Goal: Task Accomplishment & Management: Manage account settings

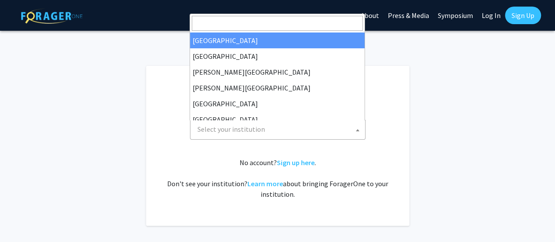
click at [257, 130] on span "Select your institution" at bounding box center [231, 129] width 68 height 9
select select "34"
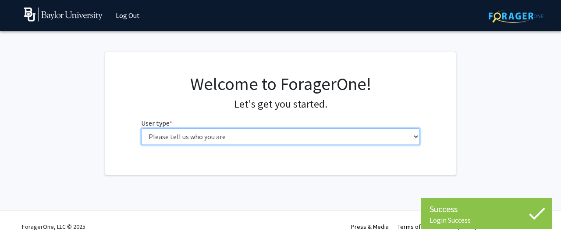
click at [228, 130] on select "Please tell us who you are Undergraduate Student Master's Student Doctoral Cand…" at bounding box center [280, 136] width 279 height 17
select select "1: undergrad"
click at [141, 128] on select "Please tell us who you are Undergraduate Student Master's Student Doctoral Cand…" at bounding box center [280, 136] width 279 height 17
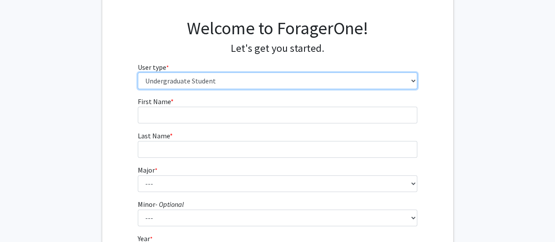
scroll to position [56, 0]
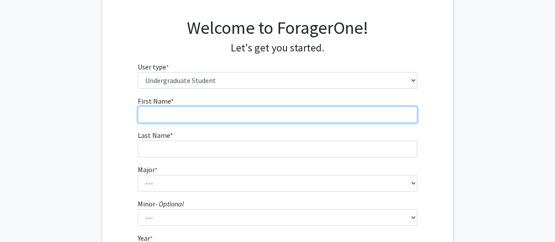
click at [217, 113] on input "First Name * required" at bounding box center [277, 114] width 279 height 17
type input "s"
type input "[PERSON_NAME]"
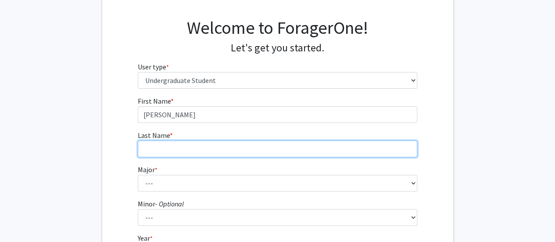
click at [214, 146] on input "Last Name * required" at bounding box center [277, 148] width 279 height 17
type input "[PERSON_NAME]"
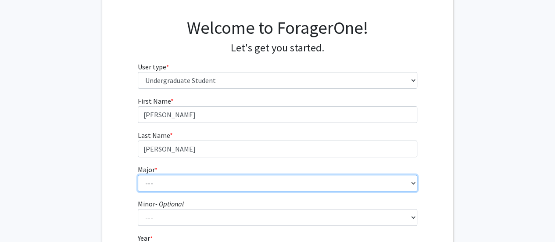
click at [212, 178] on select "--- Accounting American Studies Anthropology Apparel Design & Product Developme…" at bounding box center [277, 183] width 279 height 17
select select "64: 2729"
click at [138, 175] on select "--- Accounting American Studies Anthropology Apparel Design & Product Developme…" at bounding box center [277, 183] width 279 height 17
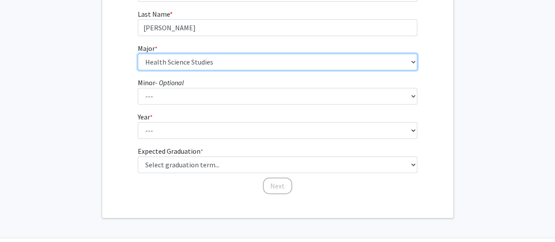
scroll to position [185, 0]
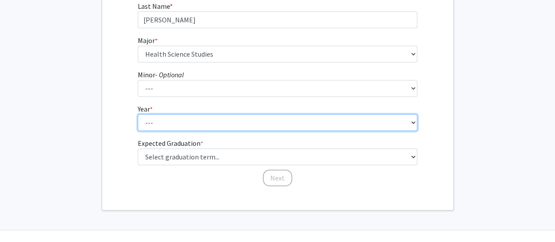
click at [176, 121] on select "--- First-year Sophomore Junior Senior Postbaccalaureate Certificate" at bounding box center [277, 122] width 279 height 17
select select "1: first-year"
click at [138, 114] on select "--- First-year Sophomore Junior Senior Postbaccalaureate Certificate" at bounding box center [277, 122] width 279 height 17
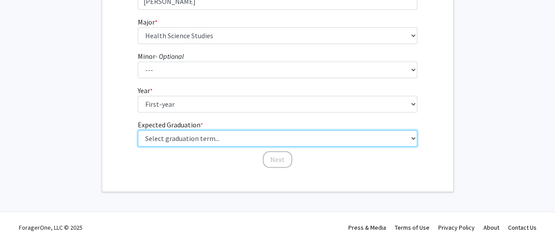
click at [215, 137] on select "Select graduation term... Spring 2025 Summer 2025 Fall 2025 Winter 2025 Spring …" at bounding box center [277, 138] width 279 height 17
select select "18: summer_2029"
click at [138, 130] on select "Select graduation term... Spring 2025 Summer 2025 Fall 2025 Winter 2025 Spring …" at bounding box center [277, 138] width 279 height 17
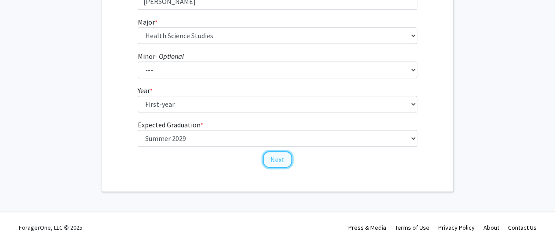
click at [275, 162] on button "Next" at bounding box center [277, 159] width 29 height 17
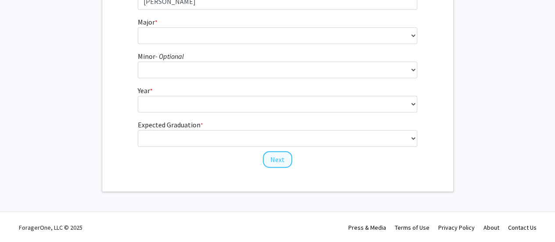
scroll to position [0, 0]
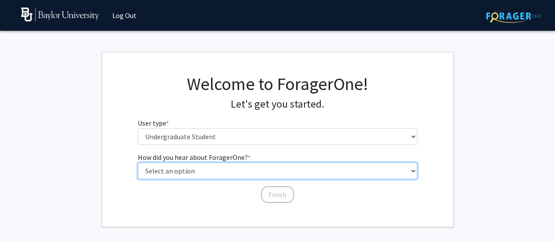
click at [203, 171] on select "Select an option Peer/student recommendation Faculty/staff recommendation Unive…" at bounding box center [277, 170] width 279 height 17
select select "1: peer_recommendation"
click at [138, 162] on select "Select an option Peer/student recommendation Faculty/staff recommendation Unive…" at bounding box center [277, 170] width 279 height 17
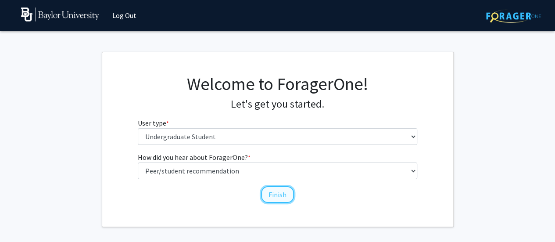
click at [278, 198] on button "Finish" at bounding box center [277, 194] width 33 height 17
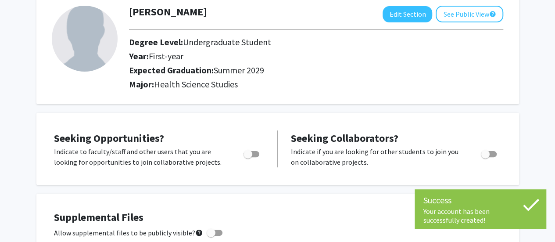
scroll to position [40, 0]
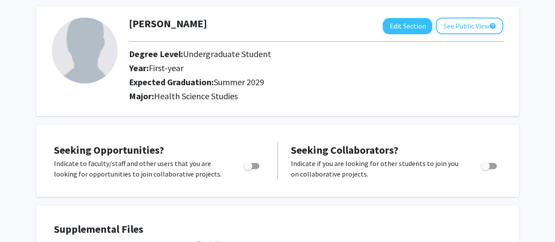
click at [203, 165] on p "Indicate to faculty/staff and other users that you are looking for opportunitie…" at bounding box center [140, 168] width 173 height 21
click at [253, 167] on span "Toggle" at bounding box center [251, 166] width 16 height 6
click at [248, 169] on input "Are you actively seeking opportunities?" at bounding box center [247, 169] width 0 height 0
checkbox input "true"
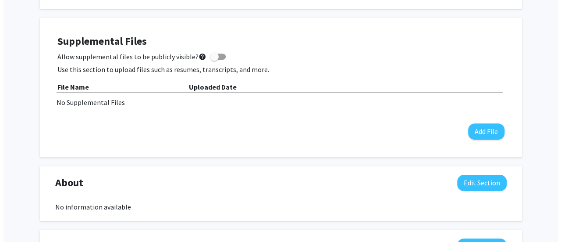
scroll to position [233, 0]
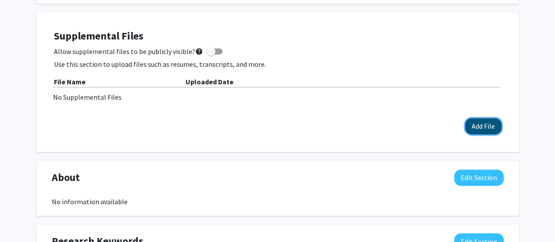
click at [478, 121] on button "Add File" at bounding box center [483, 126] width 36 height 16
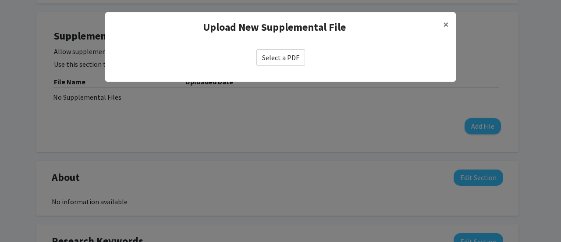
click at [285, 60] on label "Select a PDF" at bounding box center [281, 57] width 49 height 17
click at [0, 0] on input "Select a PDF" at bounding box center [0, 0] width 0 height 0
click at [273, 53] on label "Select a PDF" at bounding box center [281, 57] width 49 height 17
click at [0, 0] on input "Select a PDF" at bounding box center [0, 0] width 0 height 0
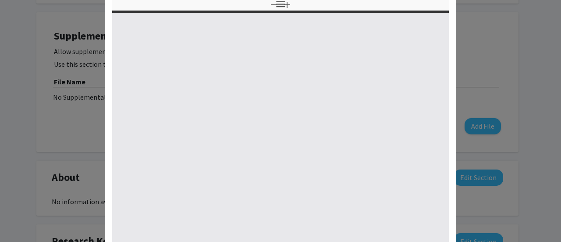
select select "custom"
type input "0"
select select "custom"
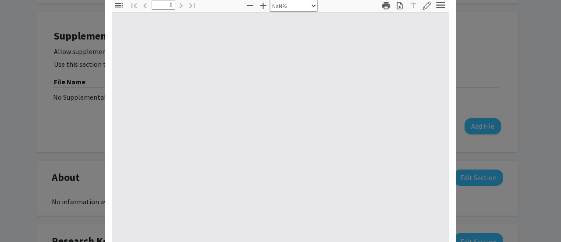
scroll to position [173, 0]
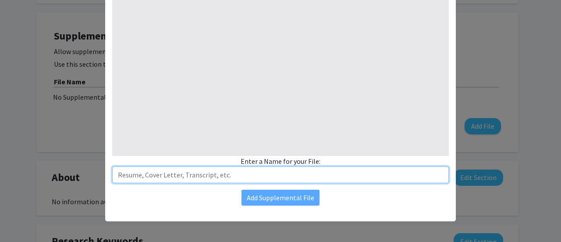
click at [256, 172] on input "text" at bounding box center [280, 174] width 337 height 17
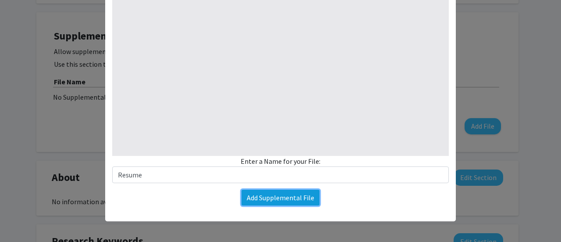
click at [264, 193] on button "Add Supplemental File" at bounding box center [281, 197] width 78 height 16
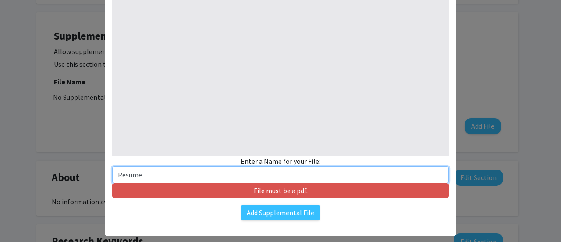
click at [232, 176] on input "Resume" at bounding box center [280, 174] width 337 height 17
type input "R"
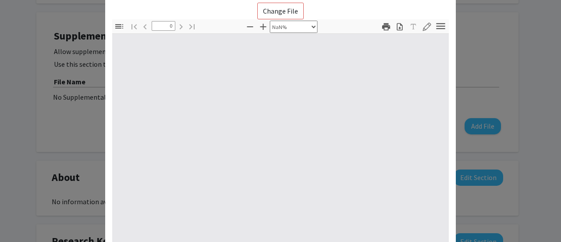
scroll to position [46, 0]
click at [201, 118] on div at bounding box center [280, 158] width 337 height 249
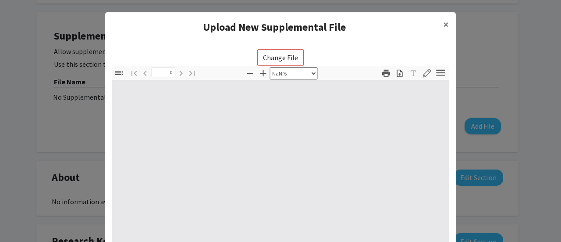
click at [229, 53] on div "Change File Thumbnails Document Outline Attachments Layers Current Outline Item…" at bounding box center [280, 202] width 337 height 307
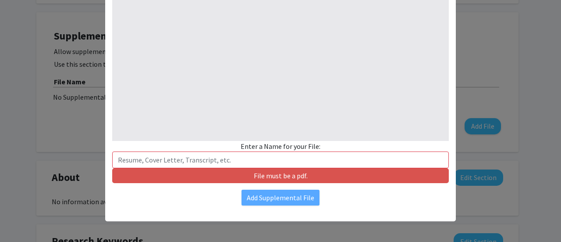
click at [284, 168] on div "File must be a pdf." at bounding box center [280, 175] width 337 height 15
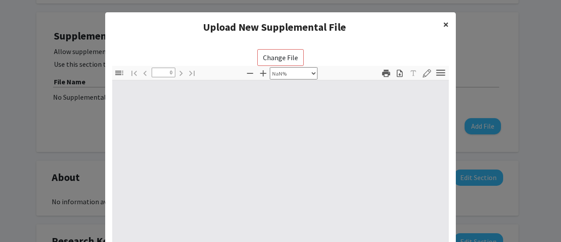
click at [445, 22] on span "×" at bounding box center [446, 25] width 6 height 14
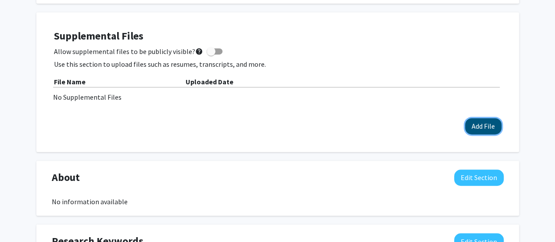
click at [489, 130] on button "Add File" at bounding box center [483, 126] width 36 height 16
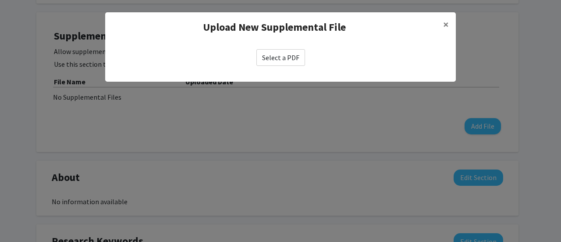
click at [284, 51] on label "Select a PDF" at bounding box center [281, 57] width 49 height 17
click at [0, 0] on input "Select a PDF" at bounding box center [0, 0] width 0 height 0
select select "custom"
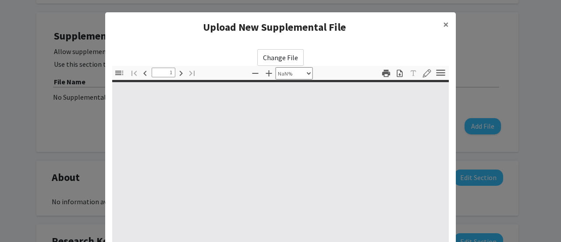
type input "0"
select select "custom"
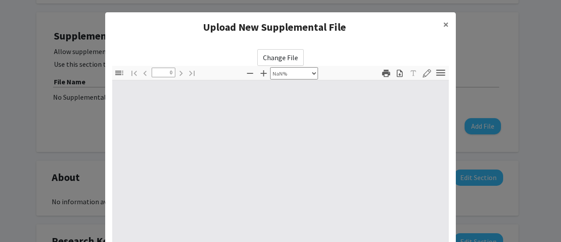
scroll to position [173, 0]
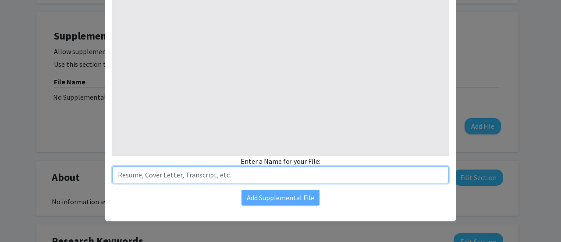
click at [269, 168] on input "text" at bounding box center [280, 174] width 337 height 17
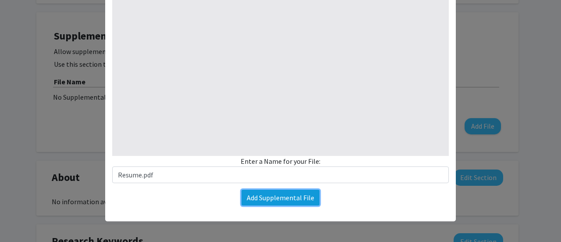
click at [281, 199] on button "Add Supplemental File" at bounding box center [281, 197] width 78 height 16
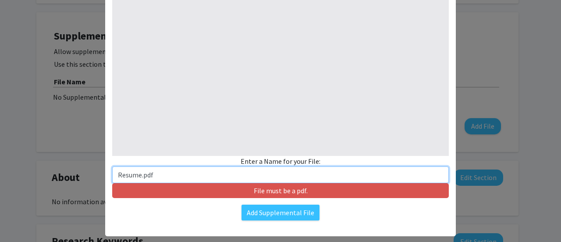
click at [253, 178] on input "Resume.pdf" at bounding box center [280, 174] width 337 height 17
type input "R"
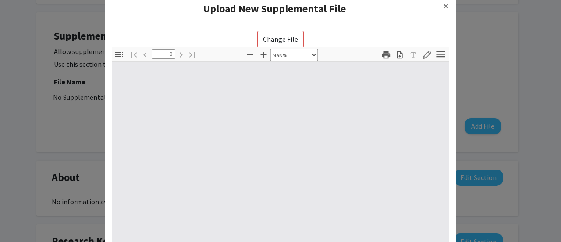
scroll to position [1, 0]
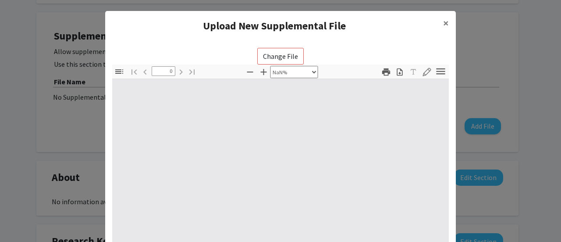
click at [277, 52] on label "Change File" at bounding box center [280, 56] width 46 height 17
click at [0, 0] on input "Change File" at bounding box center [0, 0] width 0 height 0
click at [443, 23] on span "×" at bounding box center [446, 23] width 6 height 14
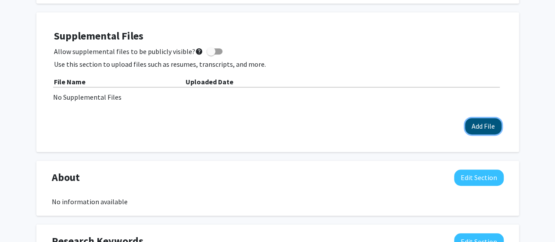
click at [478, 125] on button "Add File" at bounding box center [483, 126] width 36 height 16
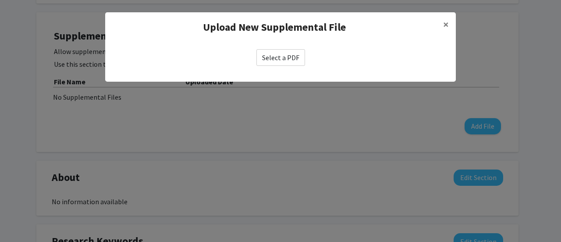
click at [288, 57] on label "Select a PDF" at bounding box center [281, 57] width 49 height 17
click at [0, 0] on input "Select a PDF" at bounding box center [0, 0] width 0 height 0
select select "custom"
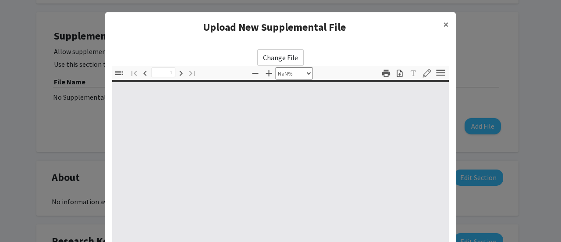
type input "0"
select select "custom"
type input "1"
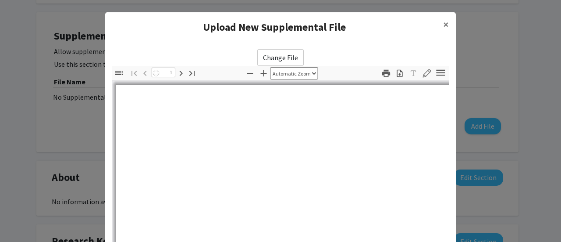
select select "auto"
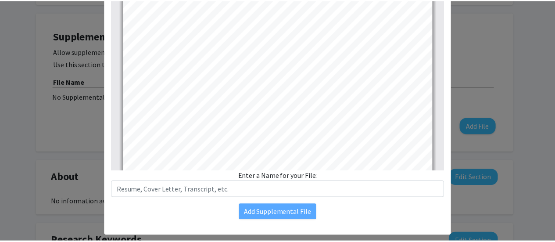
scroll to position [173, 0]
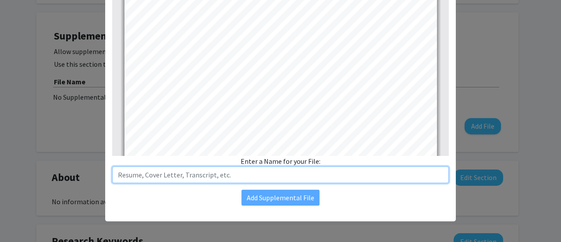
click at [260, 174] on input "text" at bounding box center [280, 174] width 337 height 17
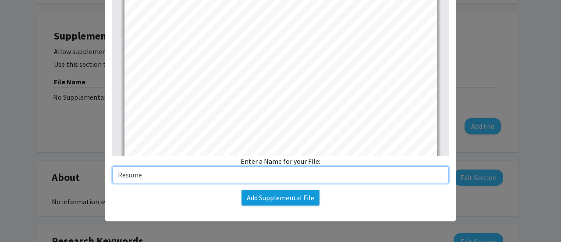
type input "Resume"
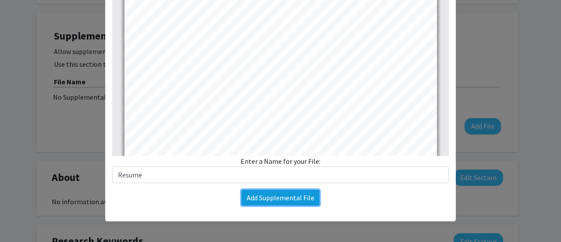
click at [267, 194] on button "Add Supplemental File" at bounding box center [281, 197] width 78 height 16
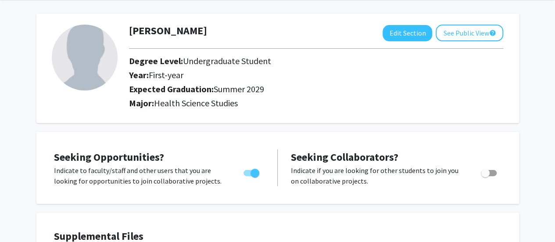
scroll to position [0, 0]
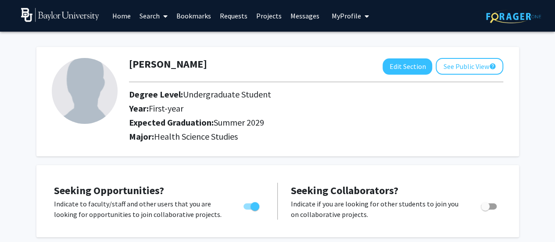
click at [119, 14] on link "Home" at bounding box center [121, 15] width 27 height 31
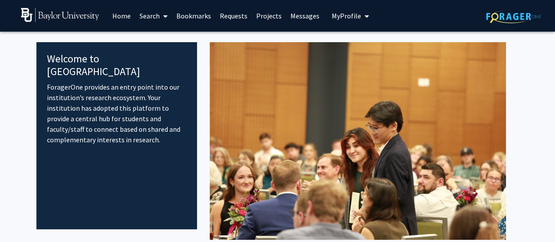
click at [158, 8] on link "Search" at bounding box center [153, 15] width 37 height 31
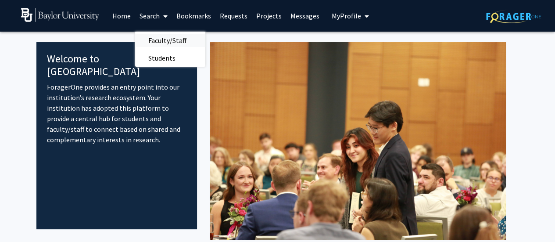
click at [163, 38] on span "Faculty/Staff" at bounding box center [167, 41] width 64 height 18
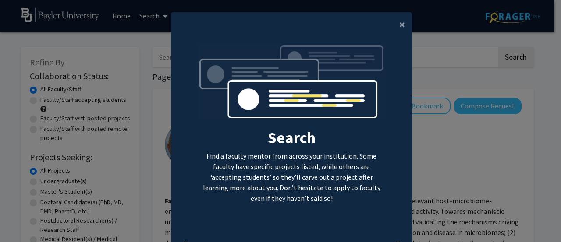
scroll to position [50, 0]
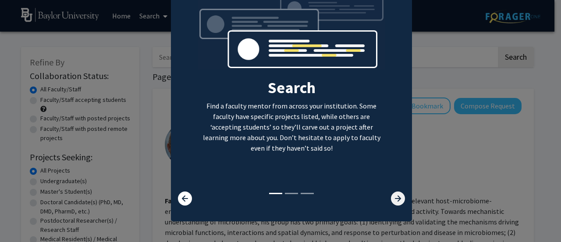
click at [399, 199] on icon at bounding box center [398, 198] width 14 height 14
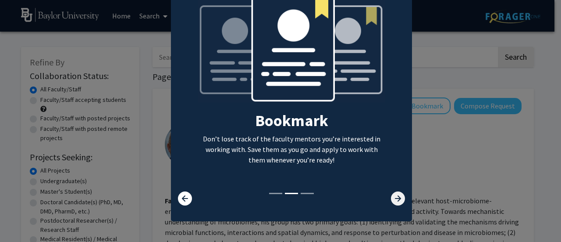
click at [399, 199] on icon at bounding box center [398, 198] width 14 height 14
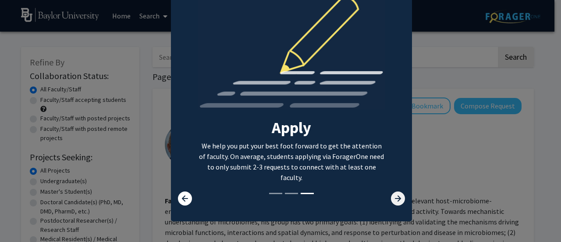
click at [399, 199] on icon at bounding box center [398, 198] width 14 height 14
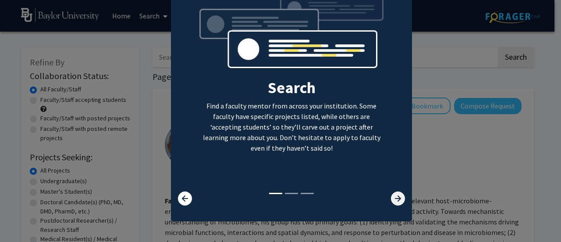
click at [399, 199] on icon at bounding box center [398, 198] width 14 height 14
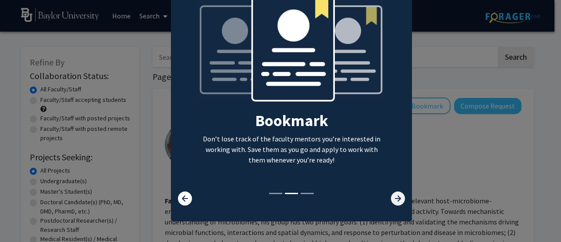
click at [399, 199] on icon at bounding box center [398, 198] width 14 height 14
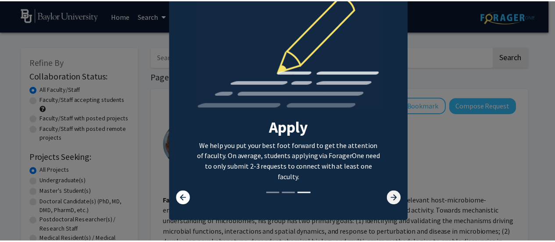
scroll to position [0, 0]
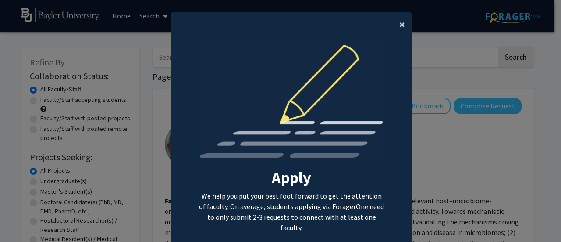
click at [400, 22] on span "×" at bounding box center [402, 25] width 6 height 14
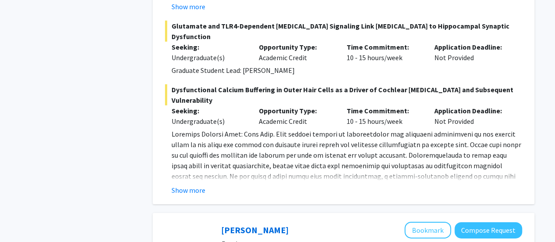
scroll to position [1305, 0]
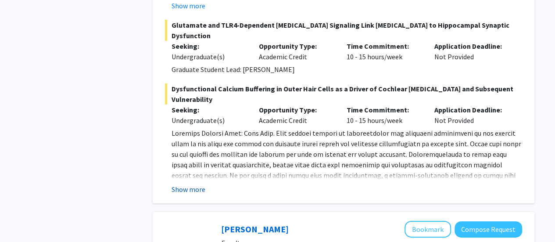
click at [196, 184] on button "Show more" at bounding box center [188, 189] width 34 height 11
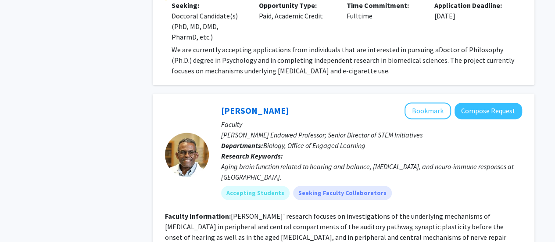
scroll to position [588, 0]
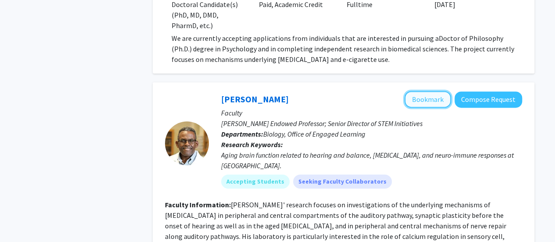
click at [424, 95] on button "Bookmark" at bounding box center [427, 99] width 46 height 17
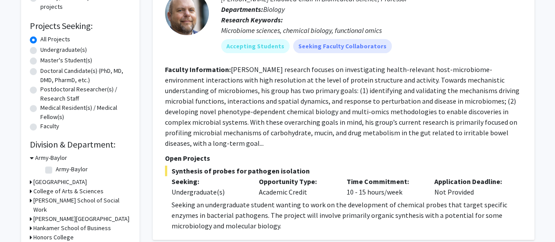
scroll to position [136, 0]
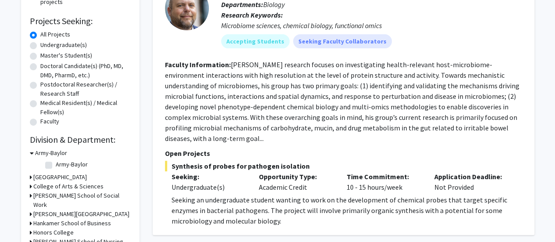
click at [40, 46] on label "Undergraduate(s)" at bounding box center [63, 44] width 46 height 9
click at [40, 46] on input "Undergraduate(s)" at bounding box center [43, 43] width 6 height 6
radio input "true"
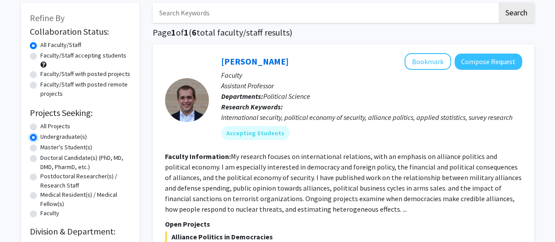
scroll to position [45, 0]
click at [40, 56] on label "Faculty/Staff accepting students" at bounding box center [83, 54] width 86 height 9
click at [40, 56] on input "Faculty/Staff accepting students" at bounding box center [43, 53] width 6 height 6
radio input "true"
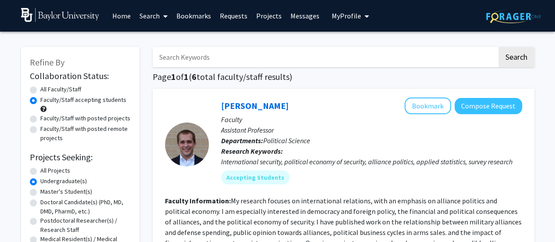
click at [40, 173] on label "All Projects" at bounding box center [55, 170] width 30 height 9
click at [40, 171] on input "All Projects" at bounding box center [43, 169] width 6 height 6
radio input "true"
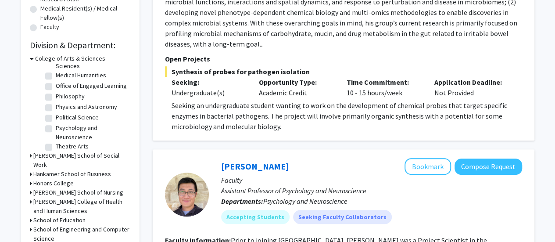
scroll to position [127, 0]
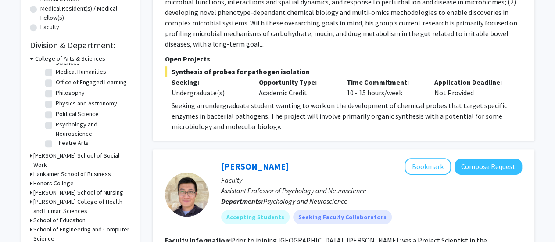
click at [40, 201] on h3 "[PERSON_NAME] College of Health and Human Sciences" at bounding box center [81, 206] width 97 height 18
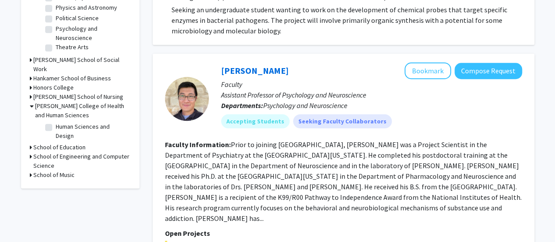
scroll to position [327, 0]
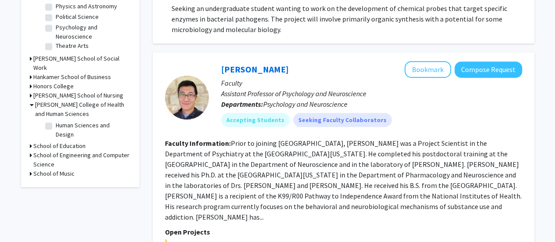
click at [56, 124] on label "Human Sciences and Design" at bounding box center [92, 130] width 73 height 18
click at [56, 124] on input "Human Sciences and Design" at bounding box center [59, 124] width 6 height 6
checkbox input "true"
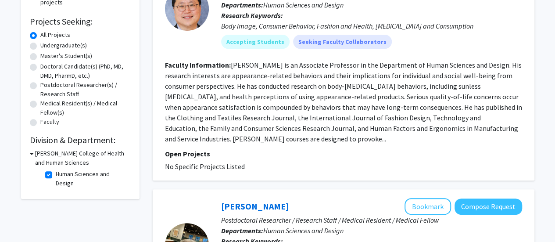
scroll to position [136, 0]
click at [56, 176] on label "Human Sciences and Design" at bounding box center [92, 178] width 73 height 18
click at [56, 175] on input "Human Sciences and Design" at bounding box center [59, 172] width 6 height 6
checkbox input "false"
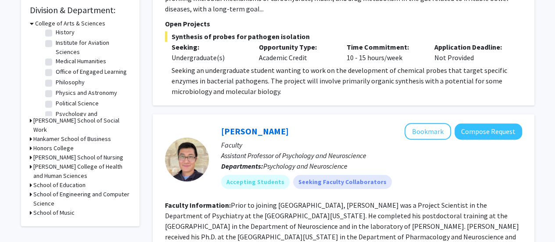
scroll to position [314, 0]
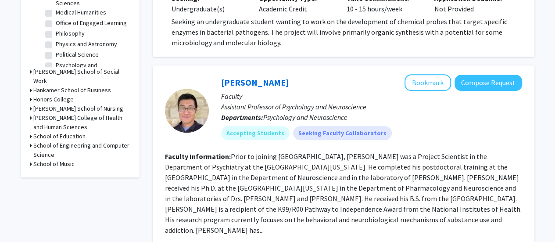
click at [32, 117] on div "[PERSON_NAME] College of Health and Human Sciences" at bounding box center [80, 122] width 101 height 18
click at [53, 119] on h3 "[PERSON_NAME] College of Health and Human Sciences" at bounding box center [81, 122] width 97 height 18
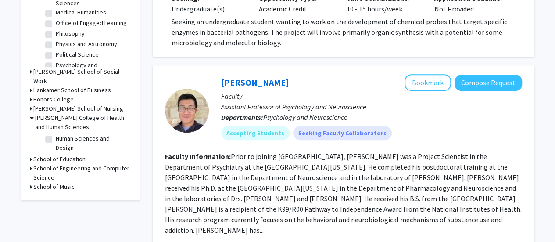
click at [56, 139] on label "Human Sciences and Design" at bounding box center [92, 143] width 73 height 18
click at [56, 139] on input "Human Sciences and Design" at bounding box center [59, 137] width 6 height 6
checkbox input "true"
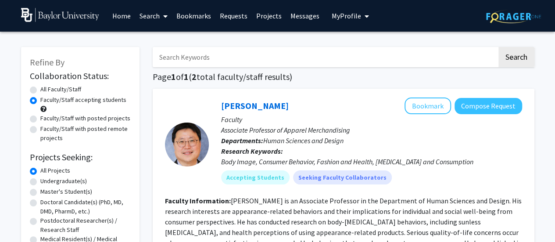
click at [349, 15] on span "My Profile" at bounding box center [346, 15] width 29 height 9
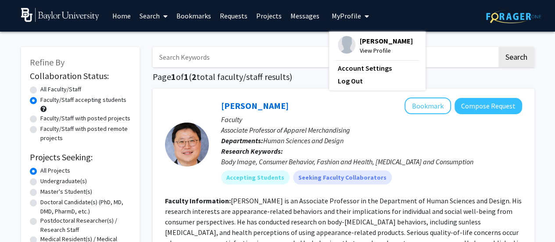
click at [367, 46] on span "View Profile" at bounding box center [386, 51] width 53 height 10
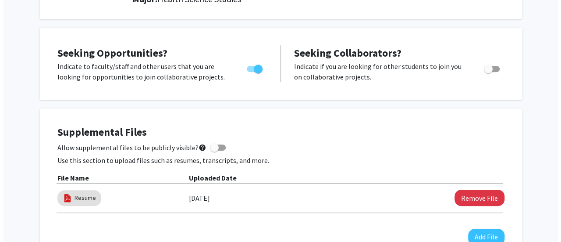
scroll to position [185, 0]
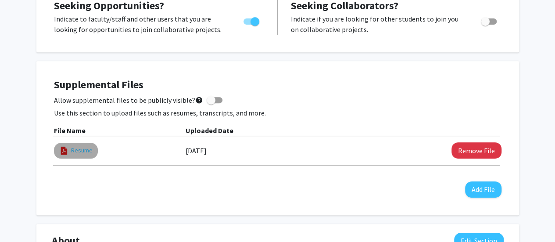
click at [71, 152] on link "Resume" at bounding box center [81, 150] width 21 height 9
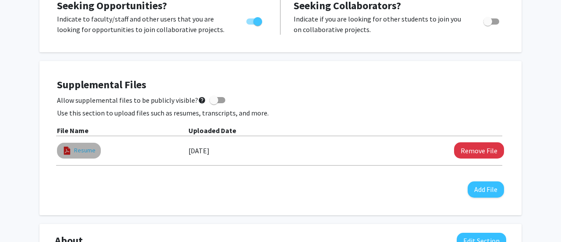
select select "custom"
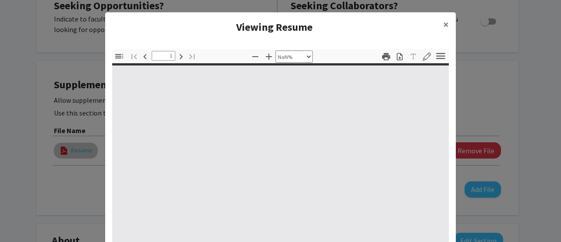
type input "0"
select select "custom"
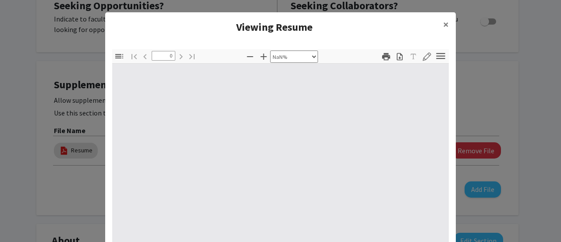
type input "1"
select select "auto"
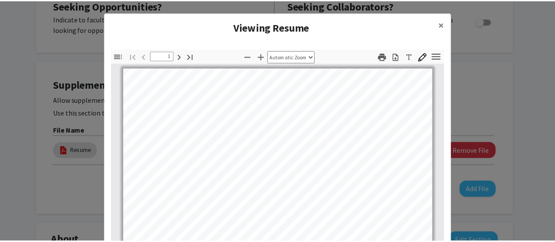
scroll to position [0, 0]
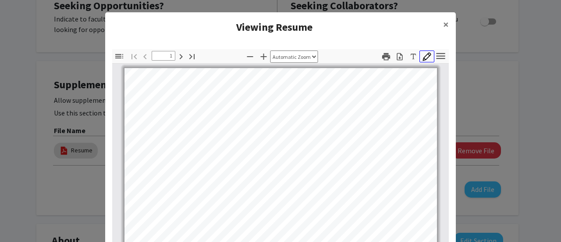
click at [425, 60] on icon "button" at bounding box center [427, 56] width 9 height 9
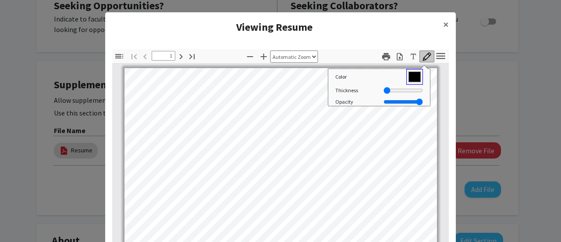
click at [410, 74] on input "#000000" at bounding box center [415, 77] width 17 height 16
click at [446, 56] on div "Toggle Sidebar Find Go to First Page Previous 1 of 2 Next Go to Last Page Zoom …" at bounding box center [280, 56] width 337 height 14
click at [444, 25] on span "×" at bounding box center [446, 25] width 6 height 14
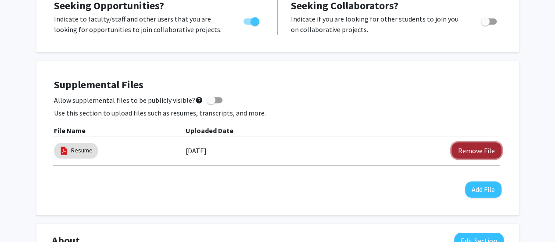
click at [464, 149] on button "Remove File" at bounding box center [476, 150] width 50 height 16
